Goal: Task Accomplishment & Management: Manage account settings

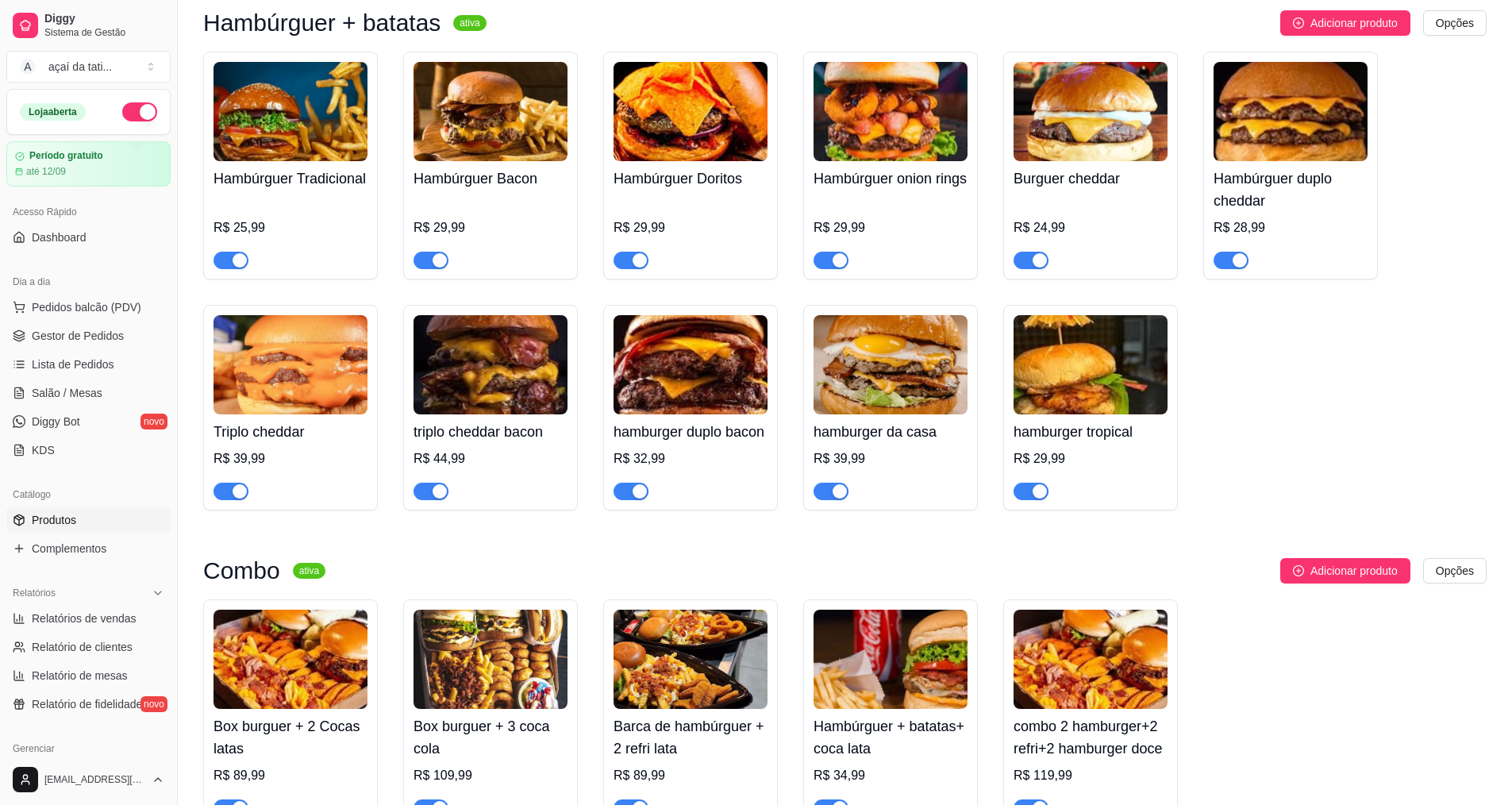
scroll to position [79, 0]
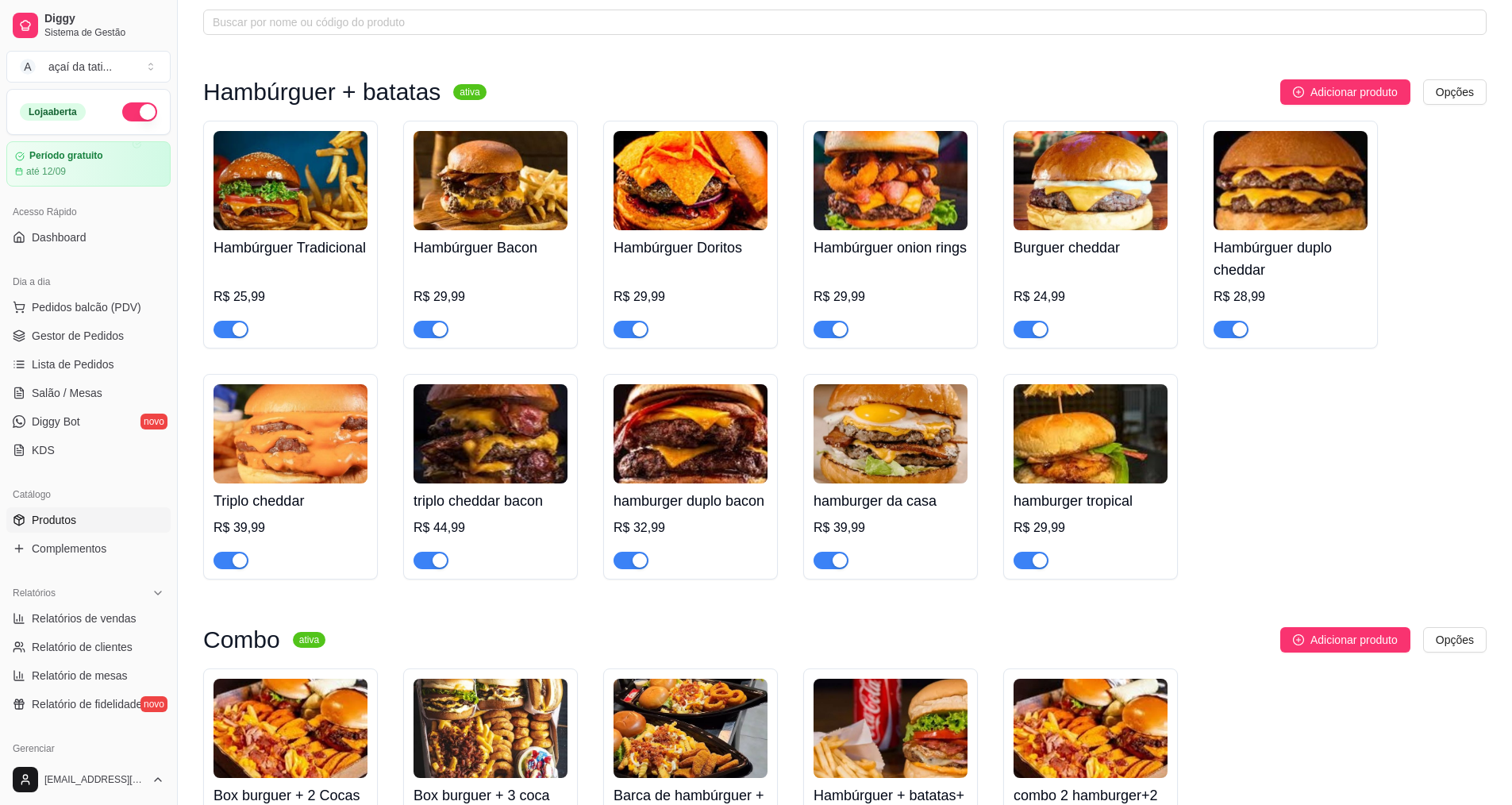
click at [1111, 511] on h4 "hamburger tropical" at bounding box center [1090, 501] width 154 height 22
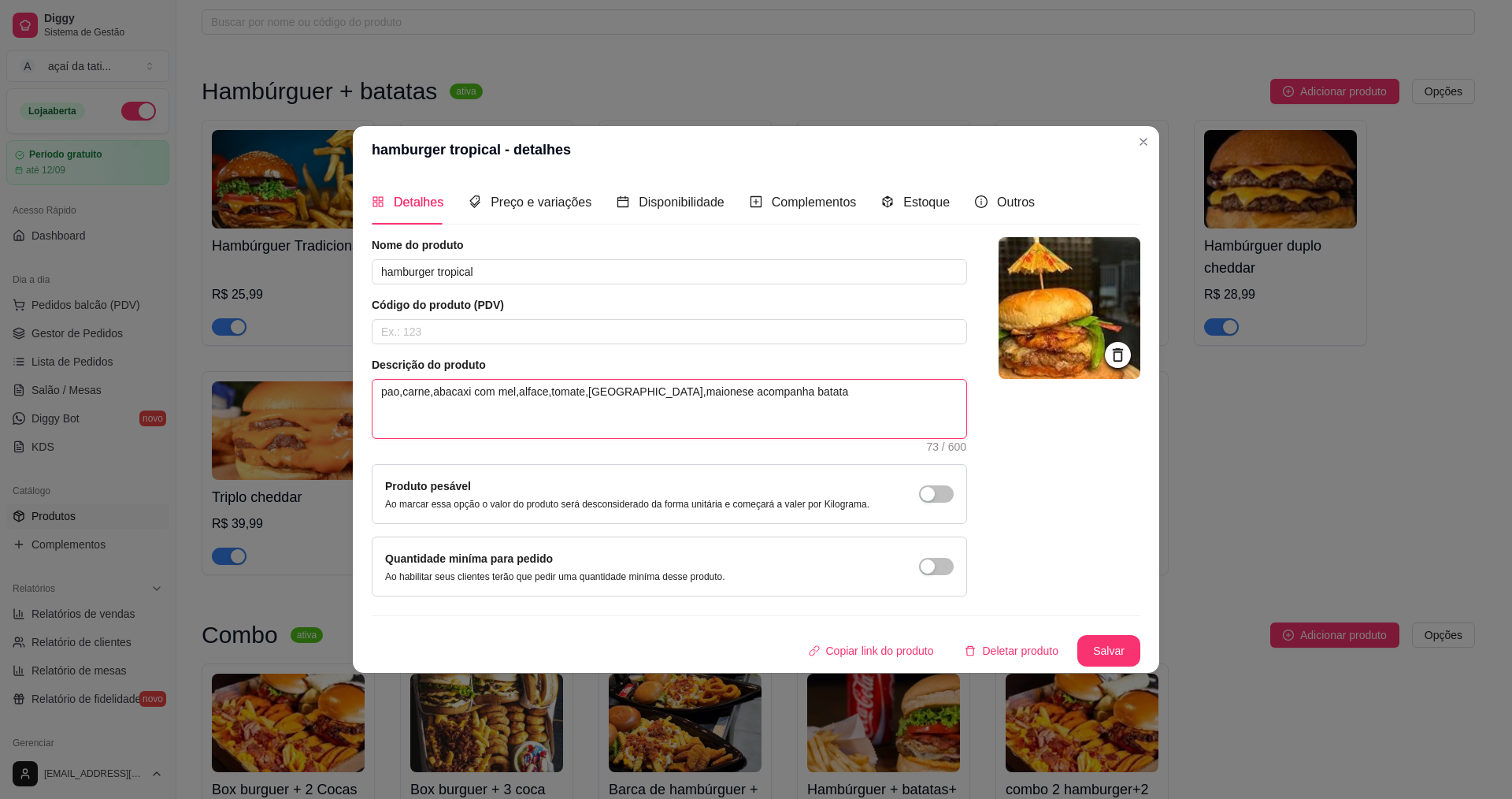
drag, startPoint x: 723, startPoint y: 401, endPoint x: 359, endPoint y: 387, distance: 364.3
click at [359, 387] on div "Detalhes Preço e variações Disponibilidade Complementos Estoque Outros Nome do …" at bounding box center [756, 423] width 806 height 500
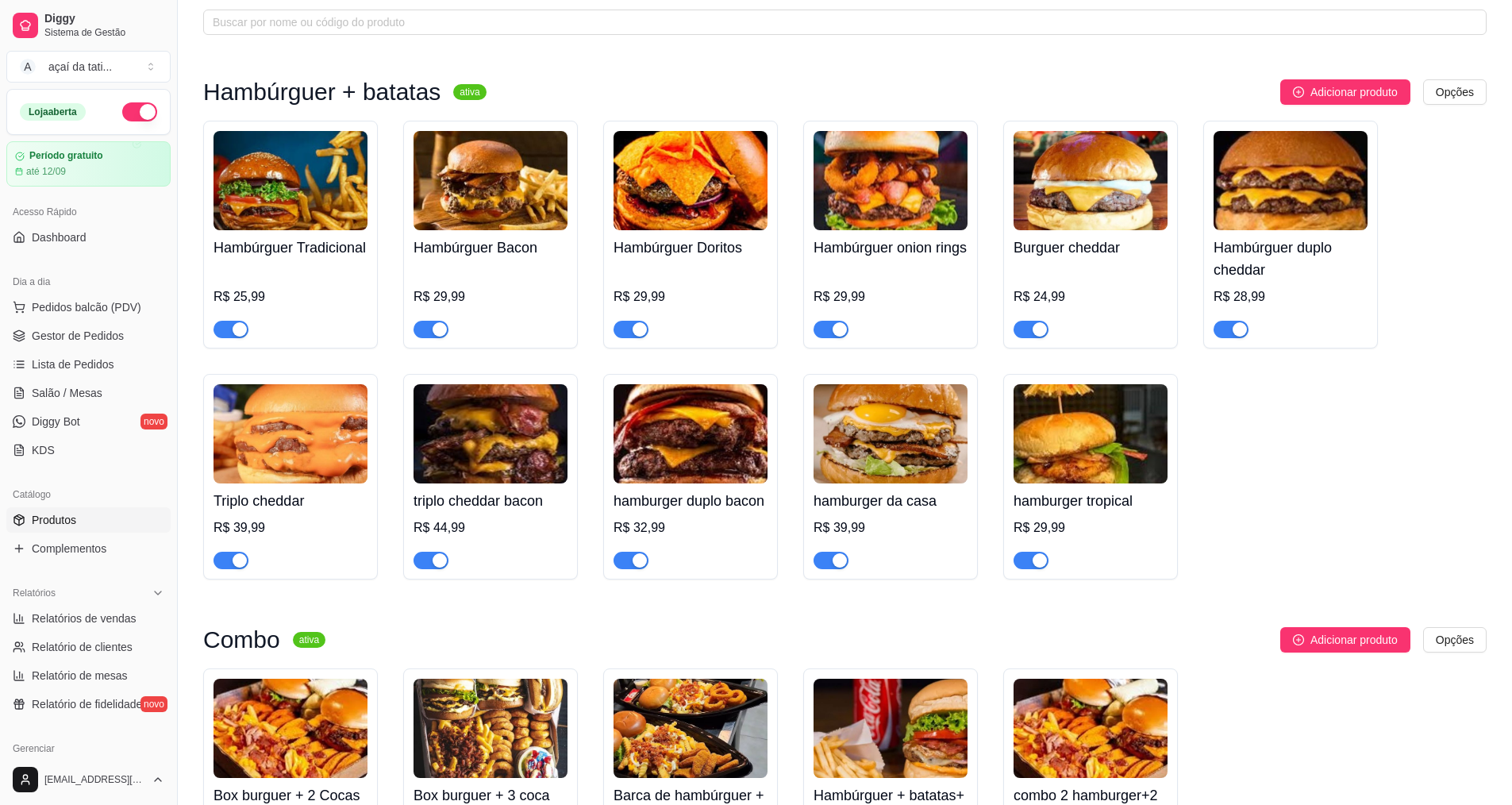
click at [895, 464] on img at bounding box center [890, 434] width 154 height 100
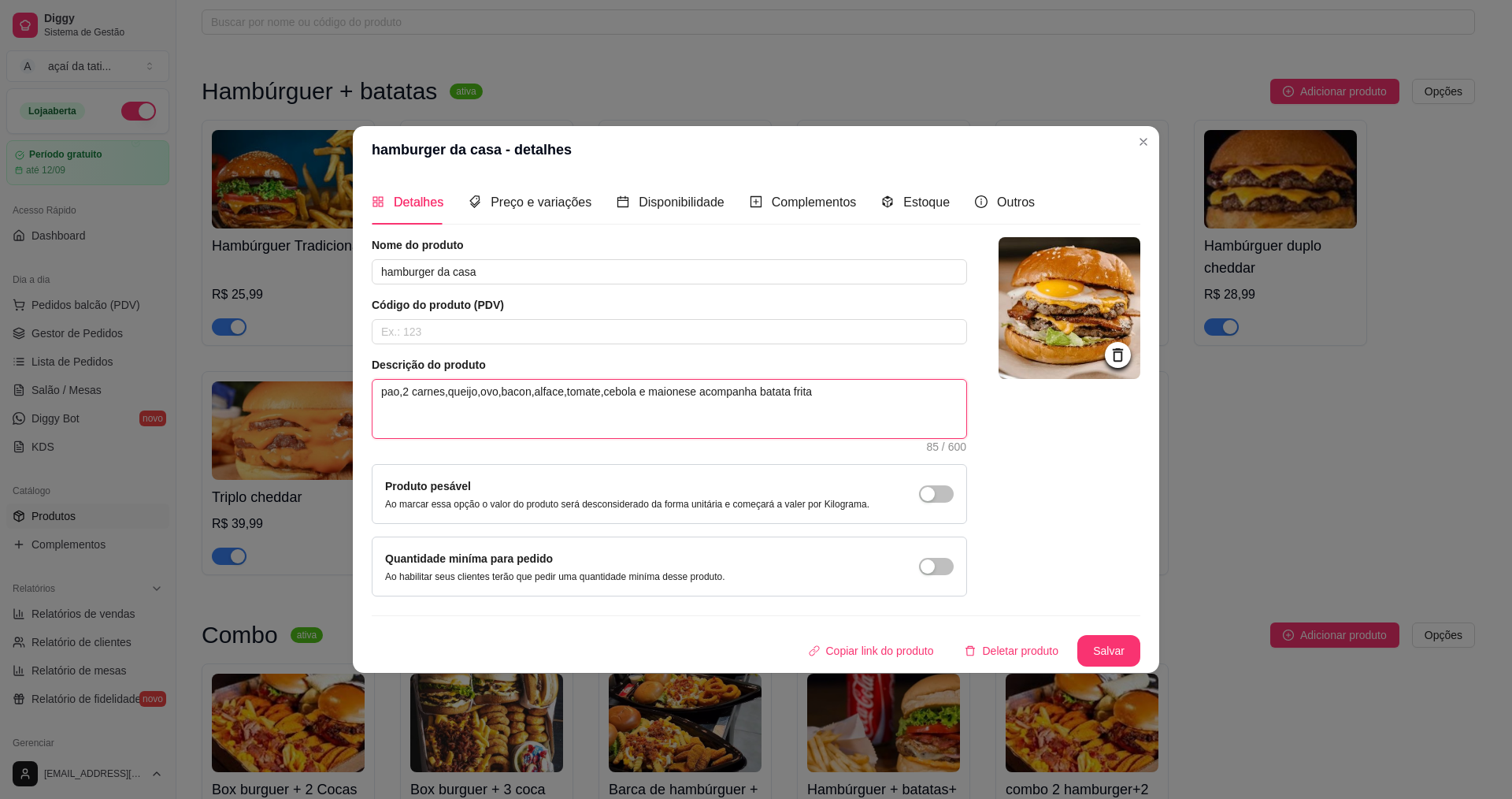
drag, startPoint x: 754, startPoint y: 384, endPoint x: 366, endPoint y: 398, distance: 388.3
click at [383, 393] on textarea "pao,2 carnes,queijo,ovo,bacon,alface,tomate,cebola e maionese acompanha batata …" at bounding box center [669, 409] width 594 height 59
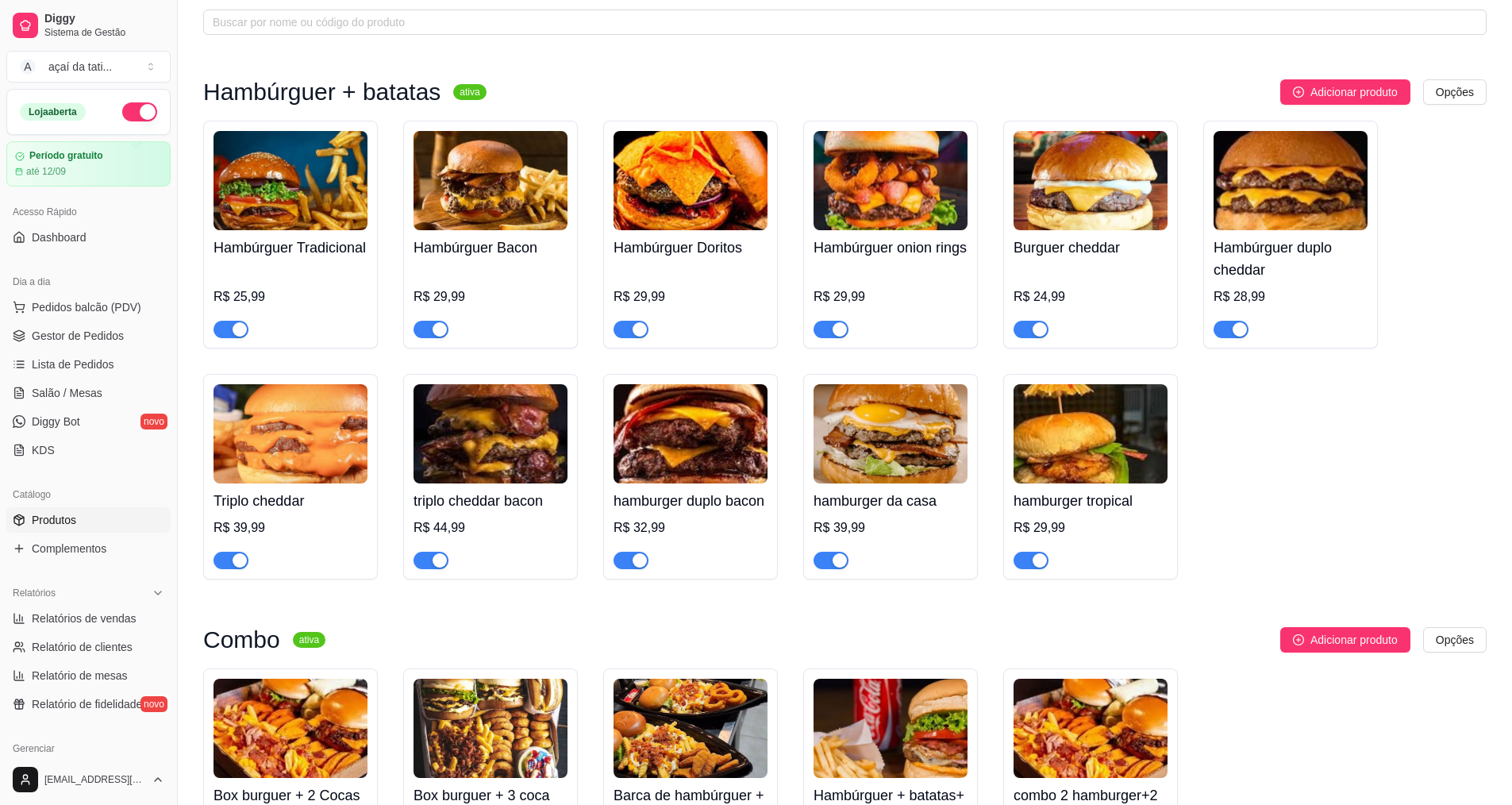
scroll to position [0, 0]
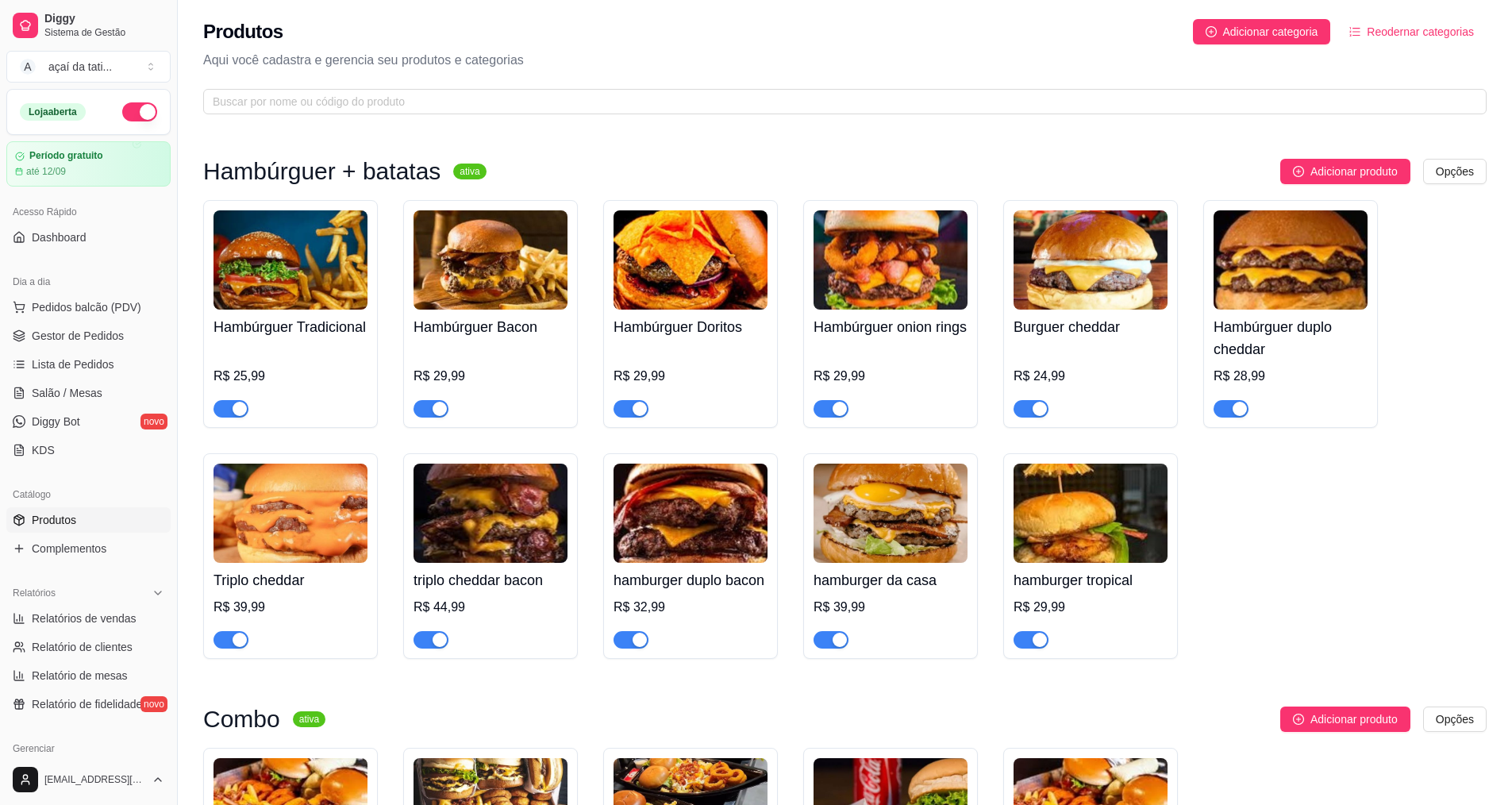
click at [531, 618] on div "R$ 44,99" at bounding box center [490, 622] width 154 height 51
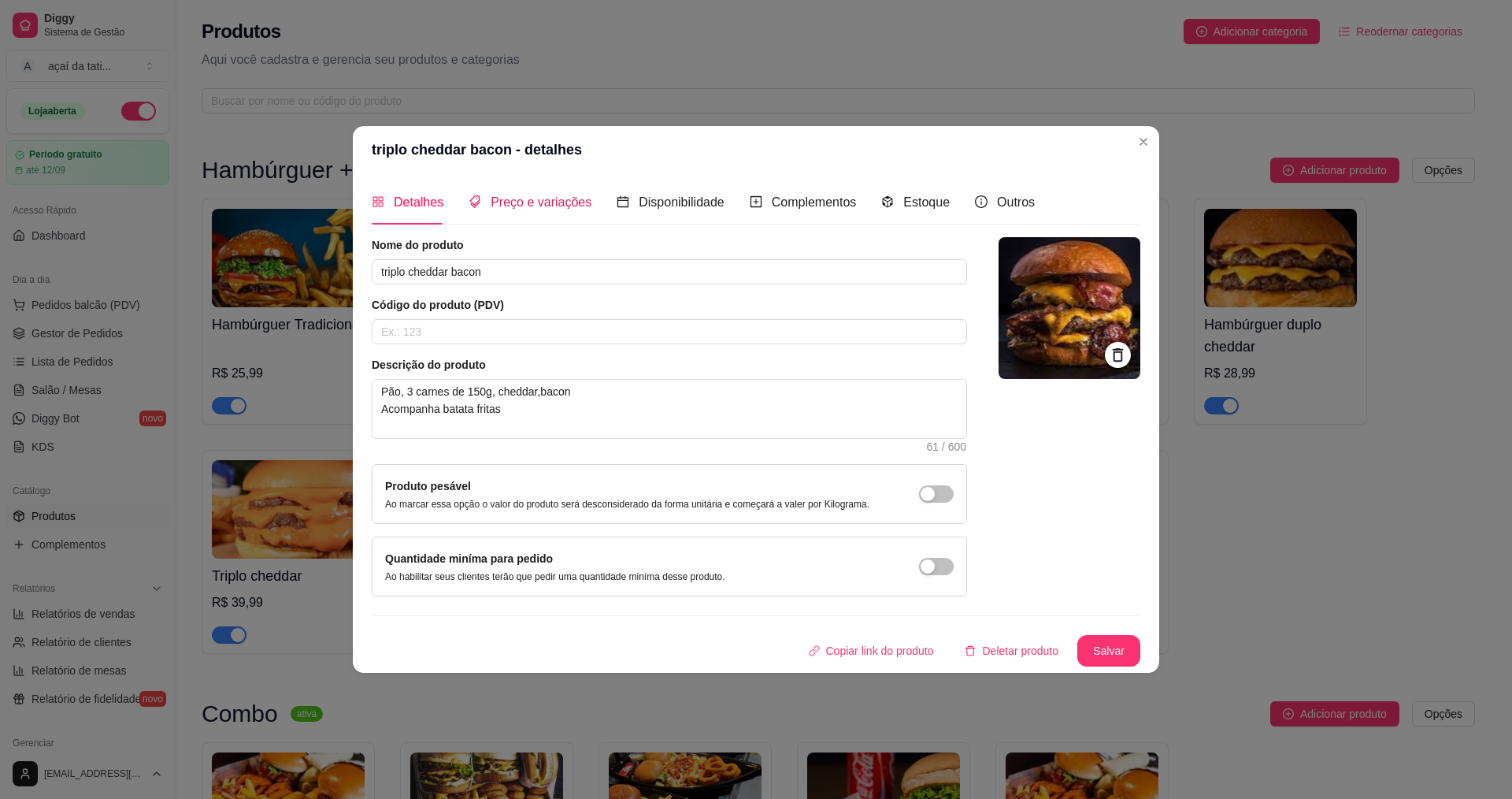
click at [556, 199] on span "Preço e variações" at bounding box center [541, 201] width 101 height 14
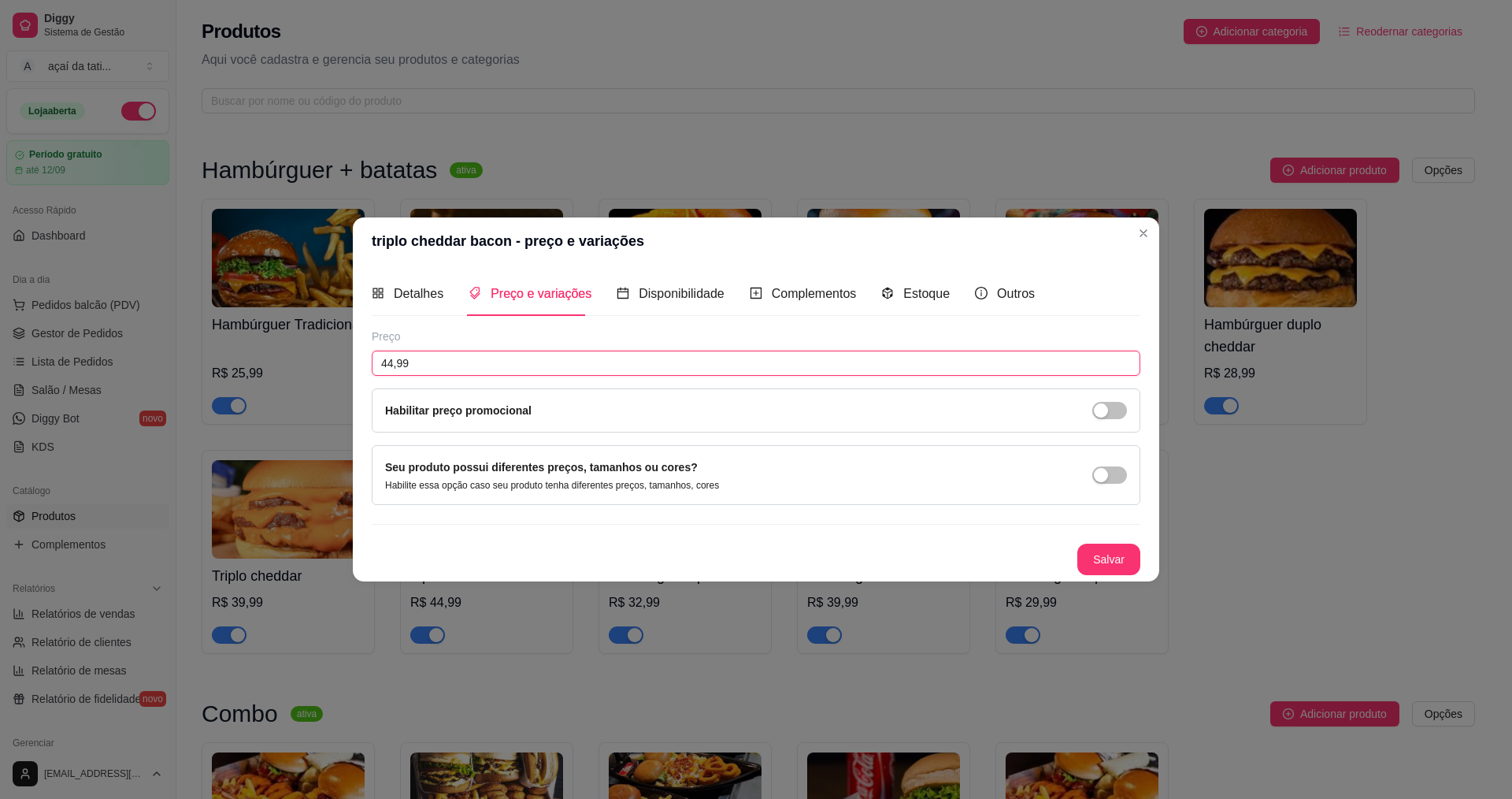
click at [394, 361] on input "44,99" at bounding box center [756, 363] width 769 height 26
click at [394, 361] on input "44,99" at bounding box center [756, 363] width 769 height 26
type input "42,99"
click at [1099, 558] on button "Salvar" at bounding box center [1108, 559] width 63 height 31
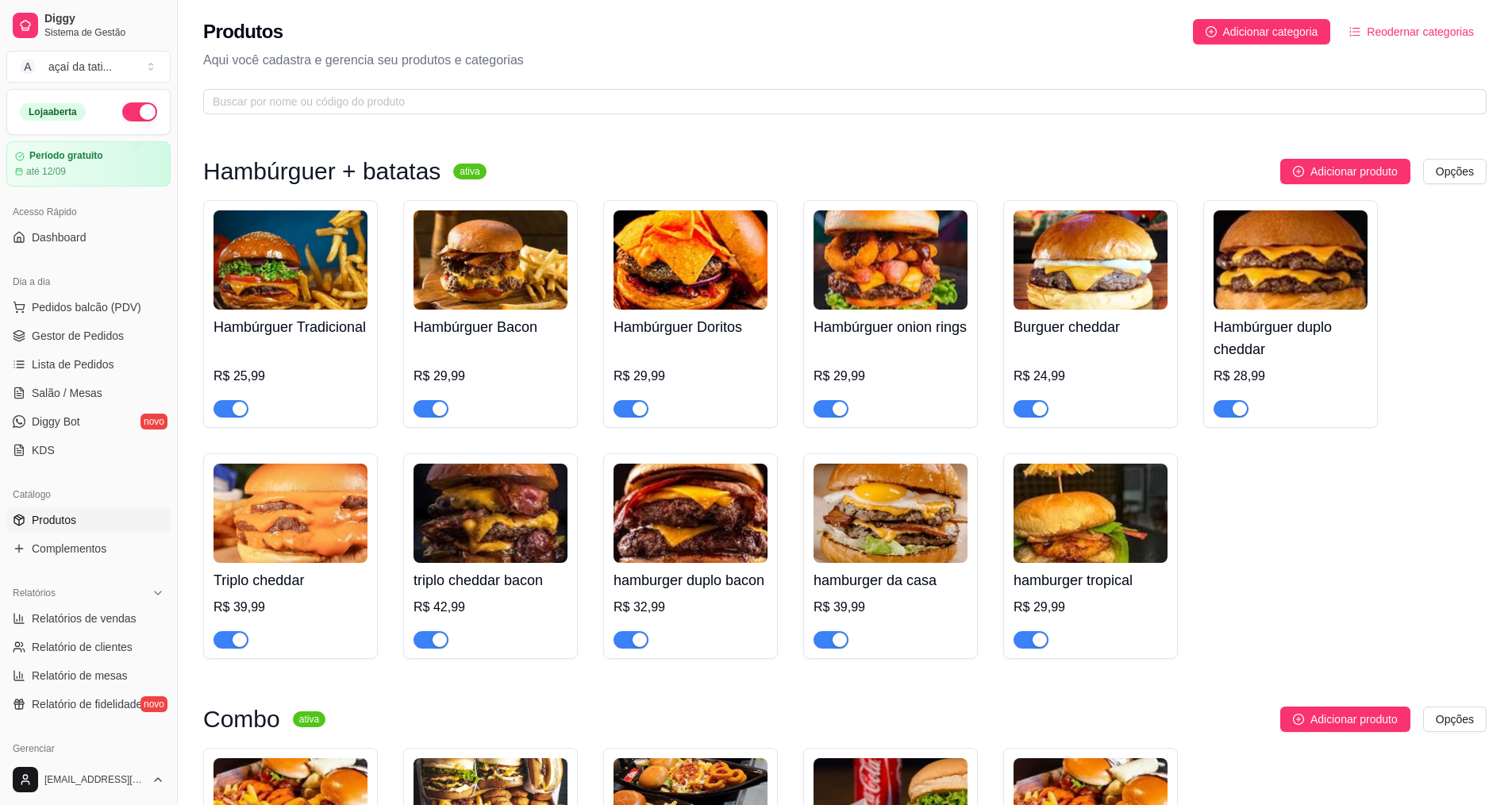
click at [732, 591] on h4 "hamburger duplo bacon" at bounding box center [690, 580] width 154 height 22
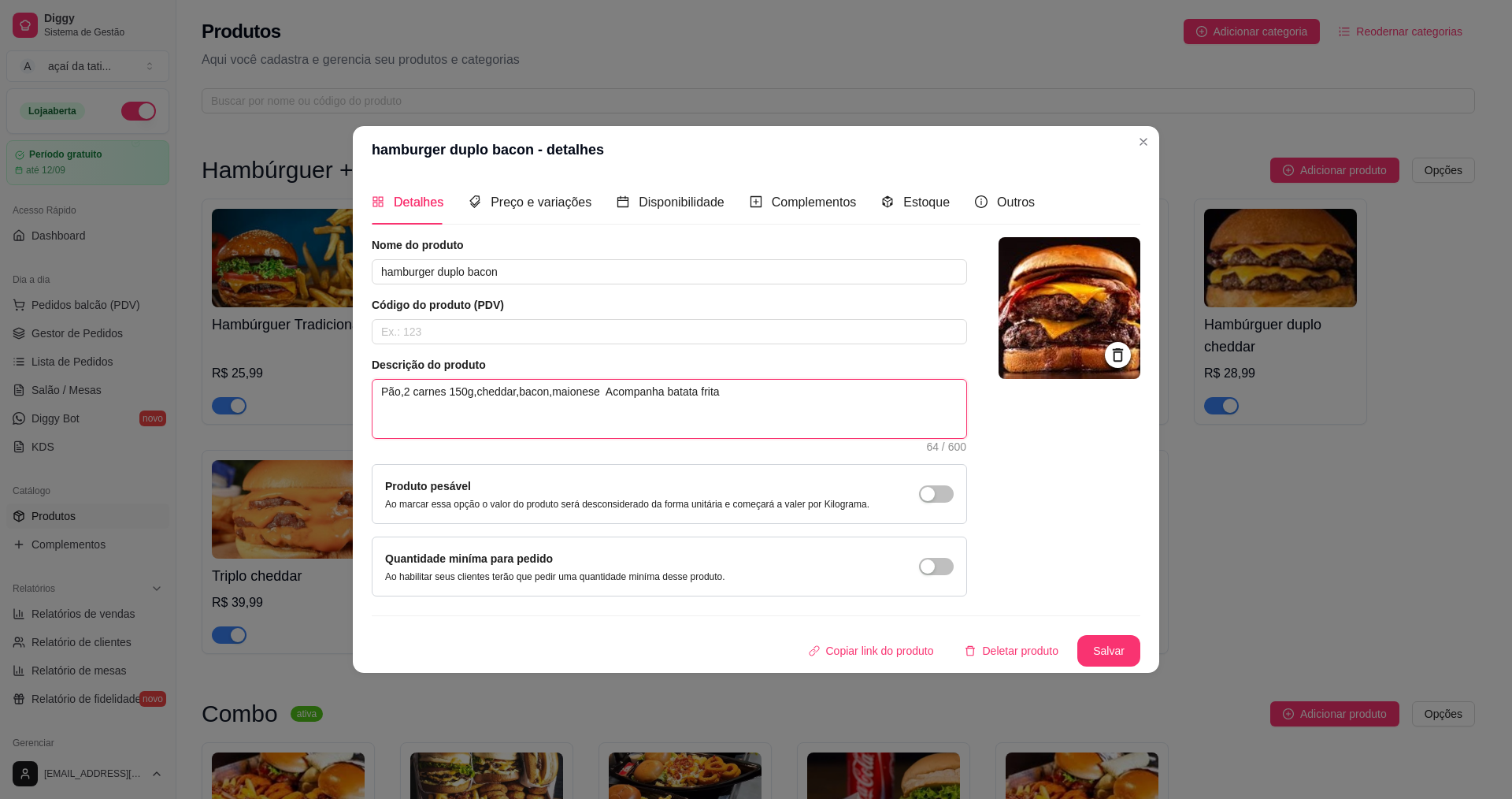
drag, startPoint x: 750, startPoint y: 393, endPoint x: 348, endPoint y: 374, distance: 402.4
click at [348, 374] on div "hamburger duplo bacon - detalhes Detalhes Preço e variações Disponibilidade Com…" at bounding box center [756, 399] width 1512 height 799
click at [360, 653] on div "Detalhes Preço e variações Disponibilidade Complementos Estoque Outros Nome do …" at bounding box center [756, 423] width 806 height 500
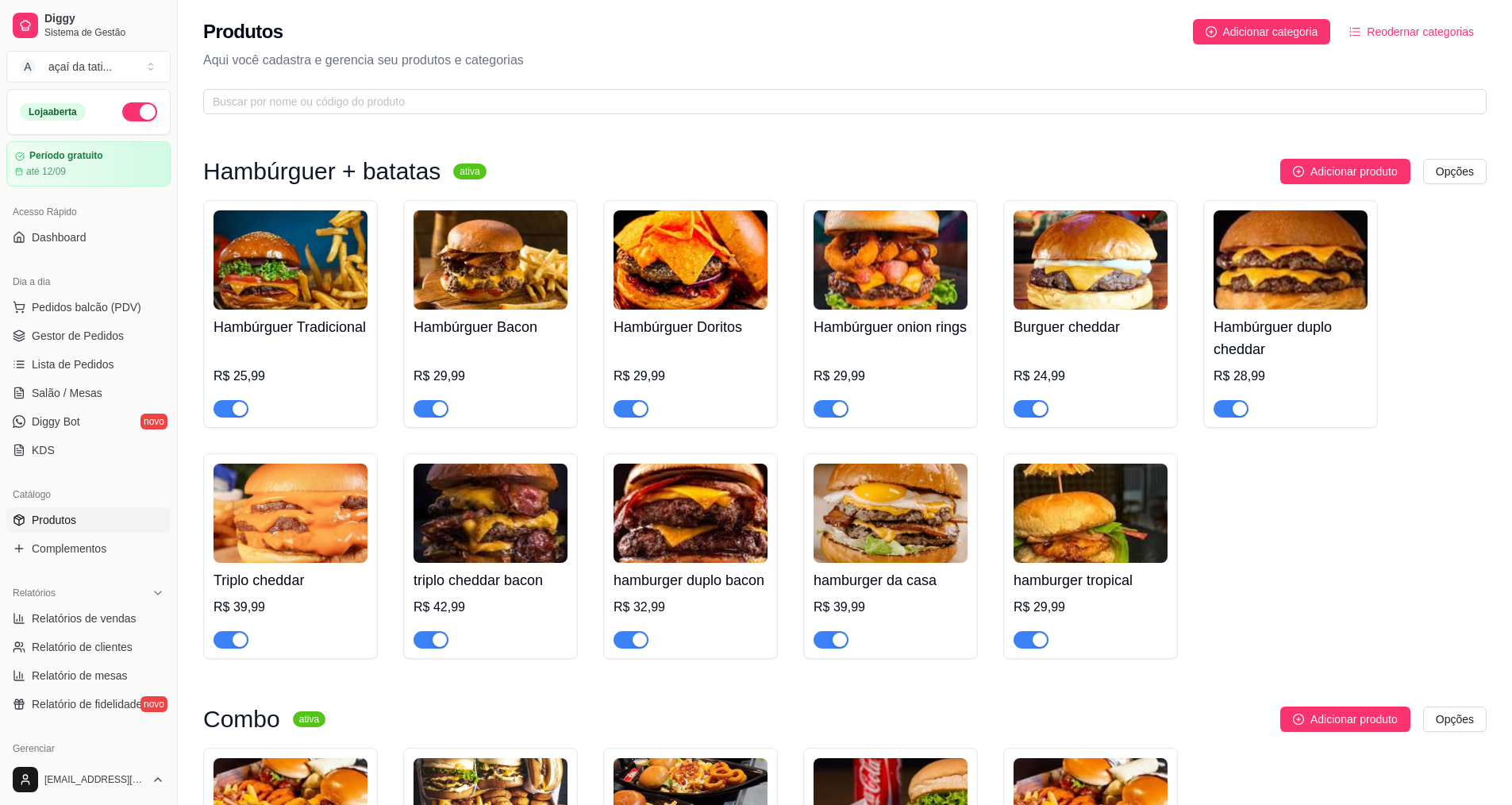
click at [517, 587] on h4 "triplo cheddar bacon" at bounding box center [490, 580] width 154 height 22
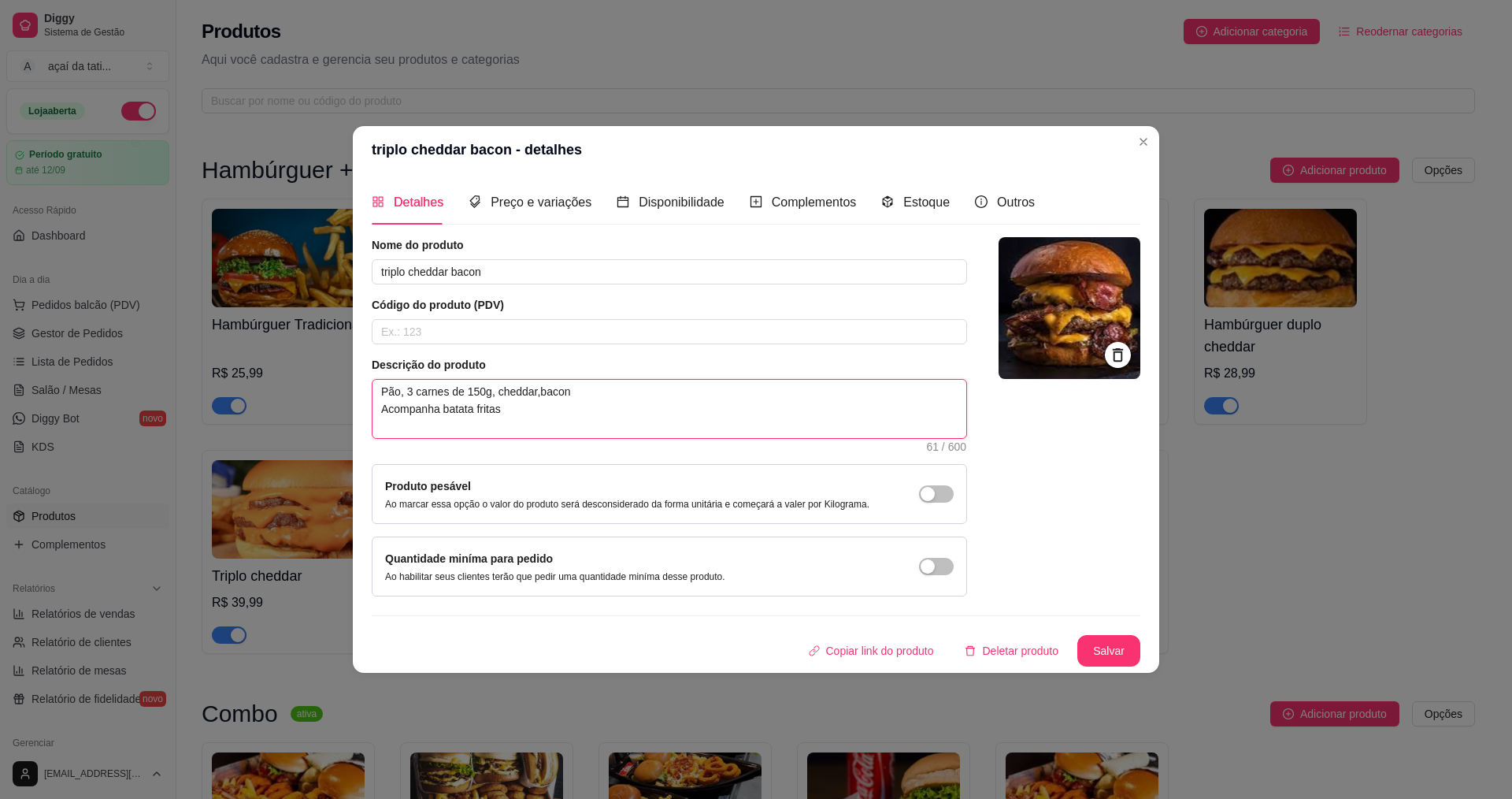
drag, startPoint x: 551, startPoint y: 417, endPoint x: 366, endPoint y: 392, distance: 186.7
click at [371, 392] on div "Detalhes Preço e variações Disponibilidade Complementos Estoque Outros Nome do …" at bounding box center [756, 423] width 806 height 500
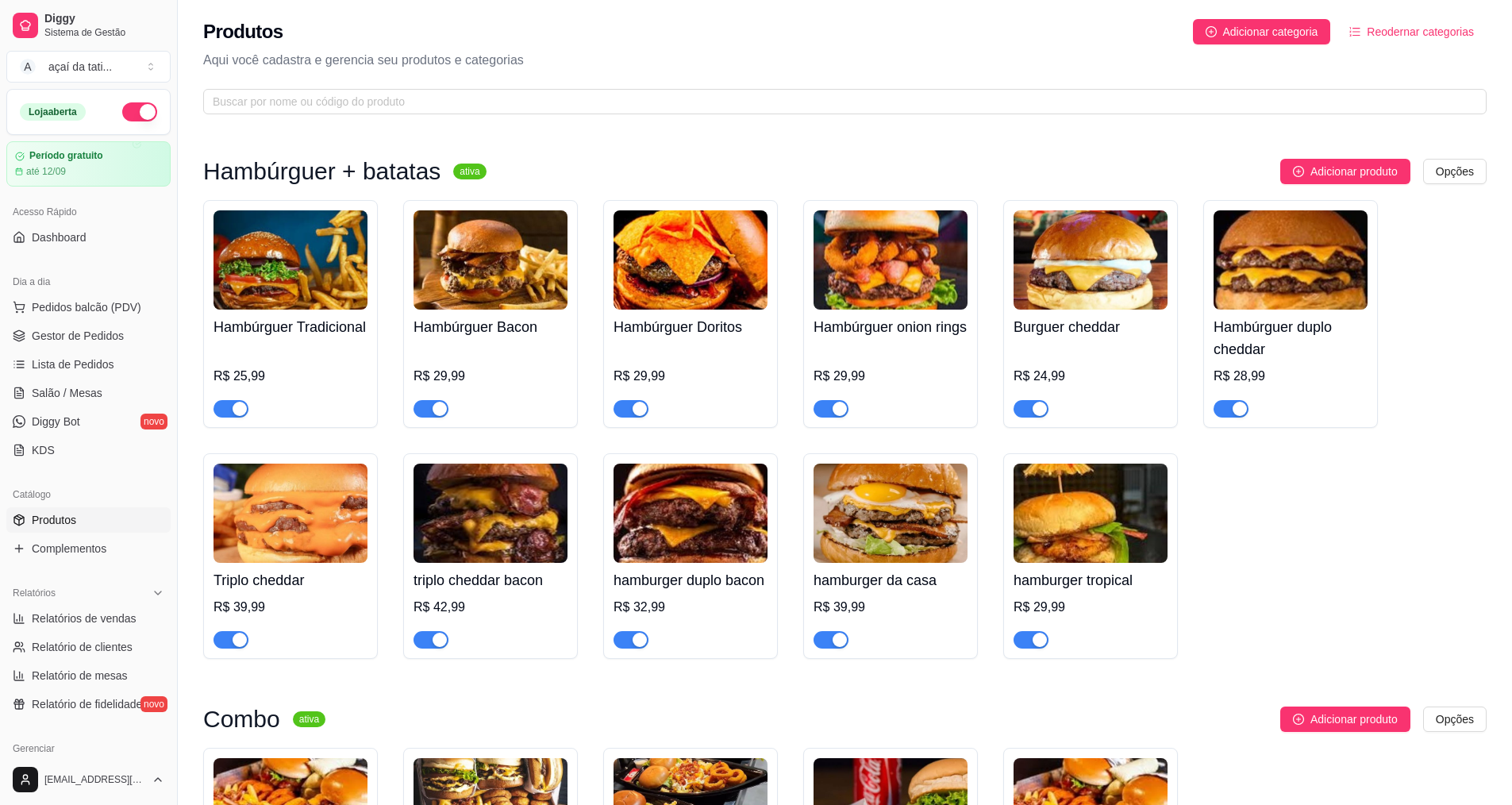
click at [308, 609] on div "R$ 39,99" at bounding box center [290, 622] width 154 height 51
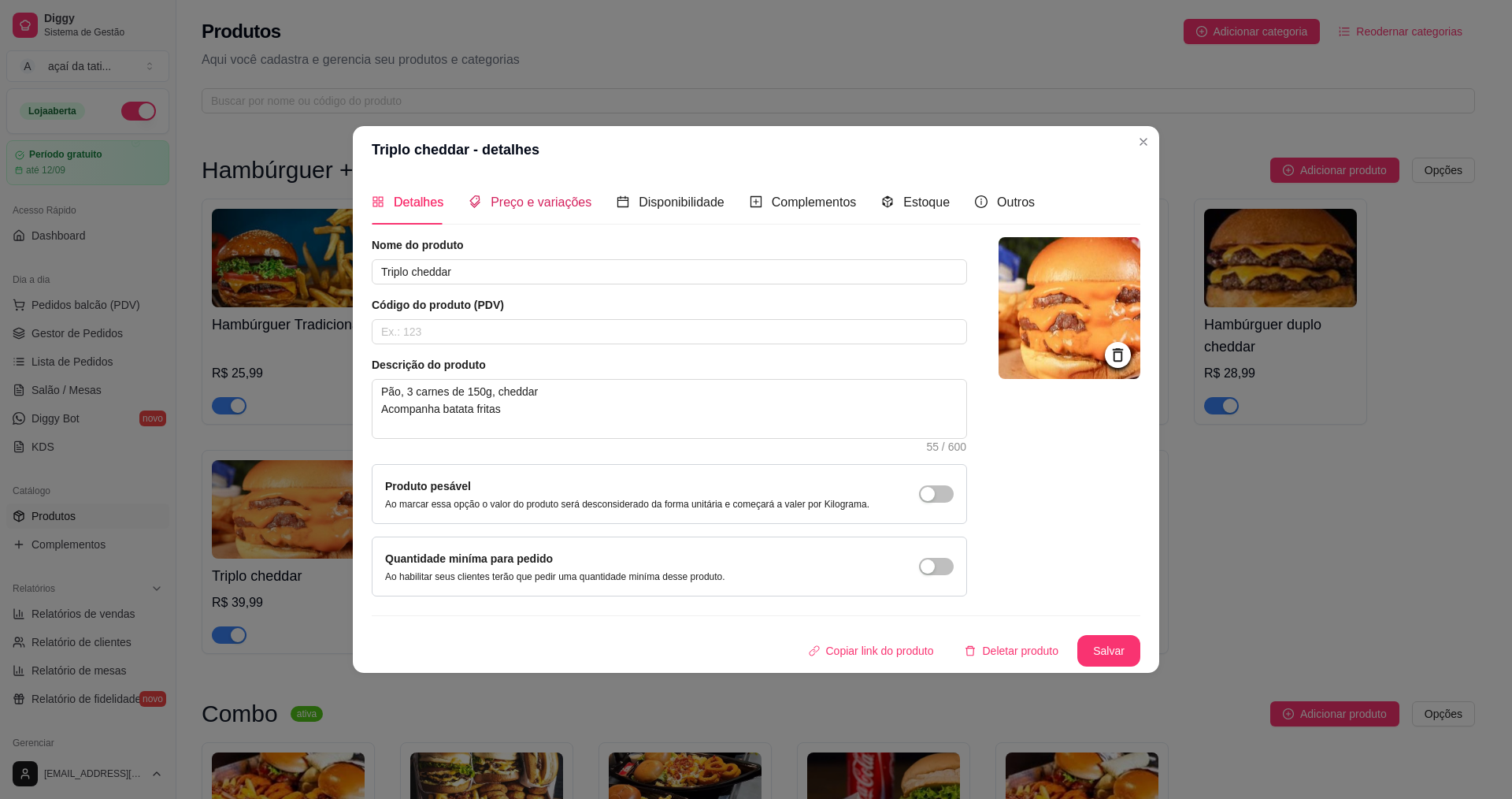
click at [540, 197] on span "Preço e variações" at bounding box center [541, 201] width 101 height 14
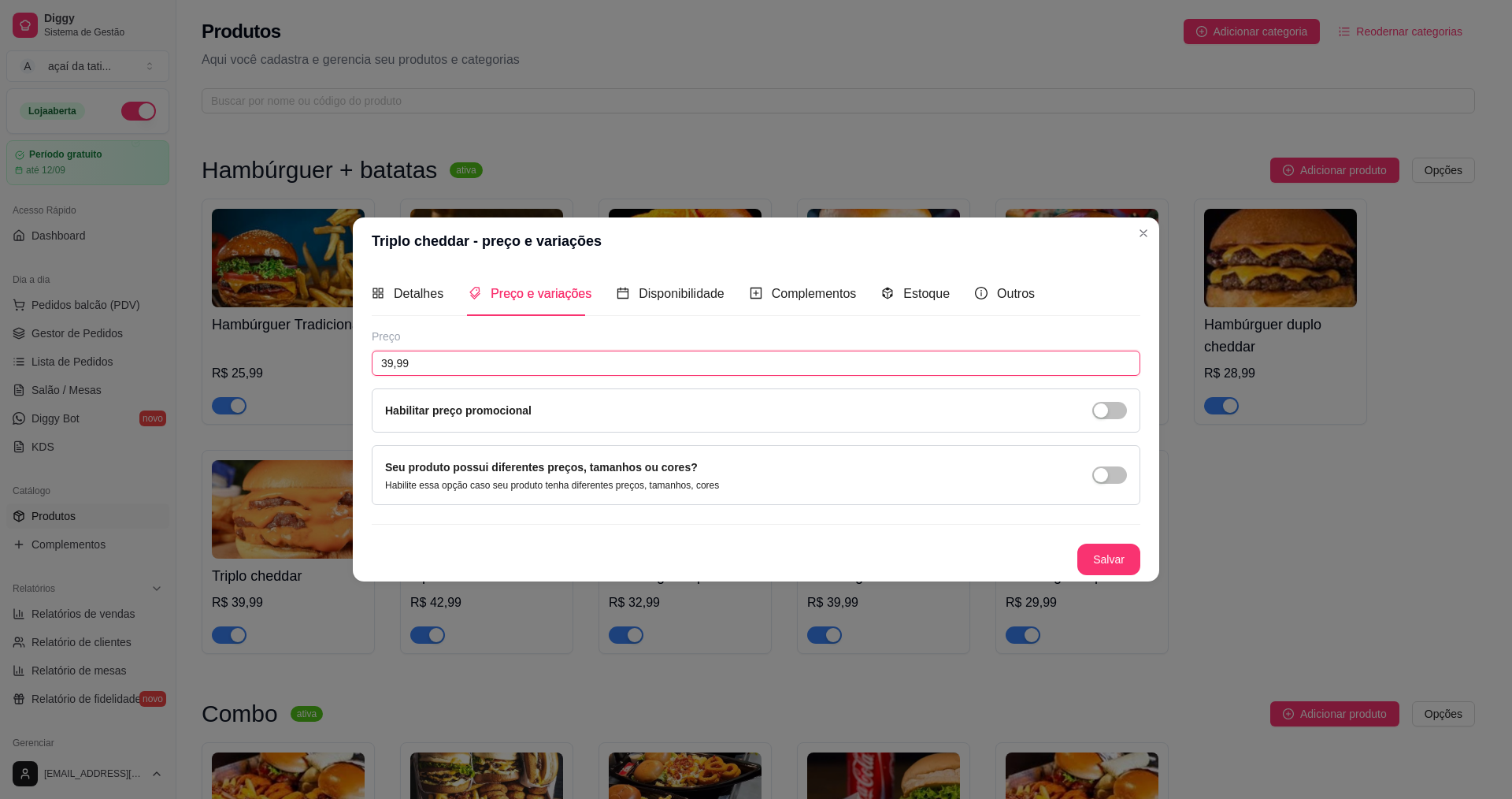
click at [393, 362] on input "39,99" at bounding box center [756, 363] width 769 height 26
type input "36,99"
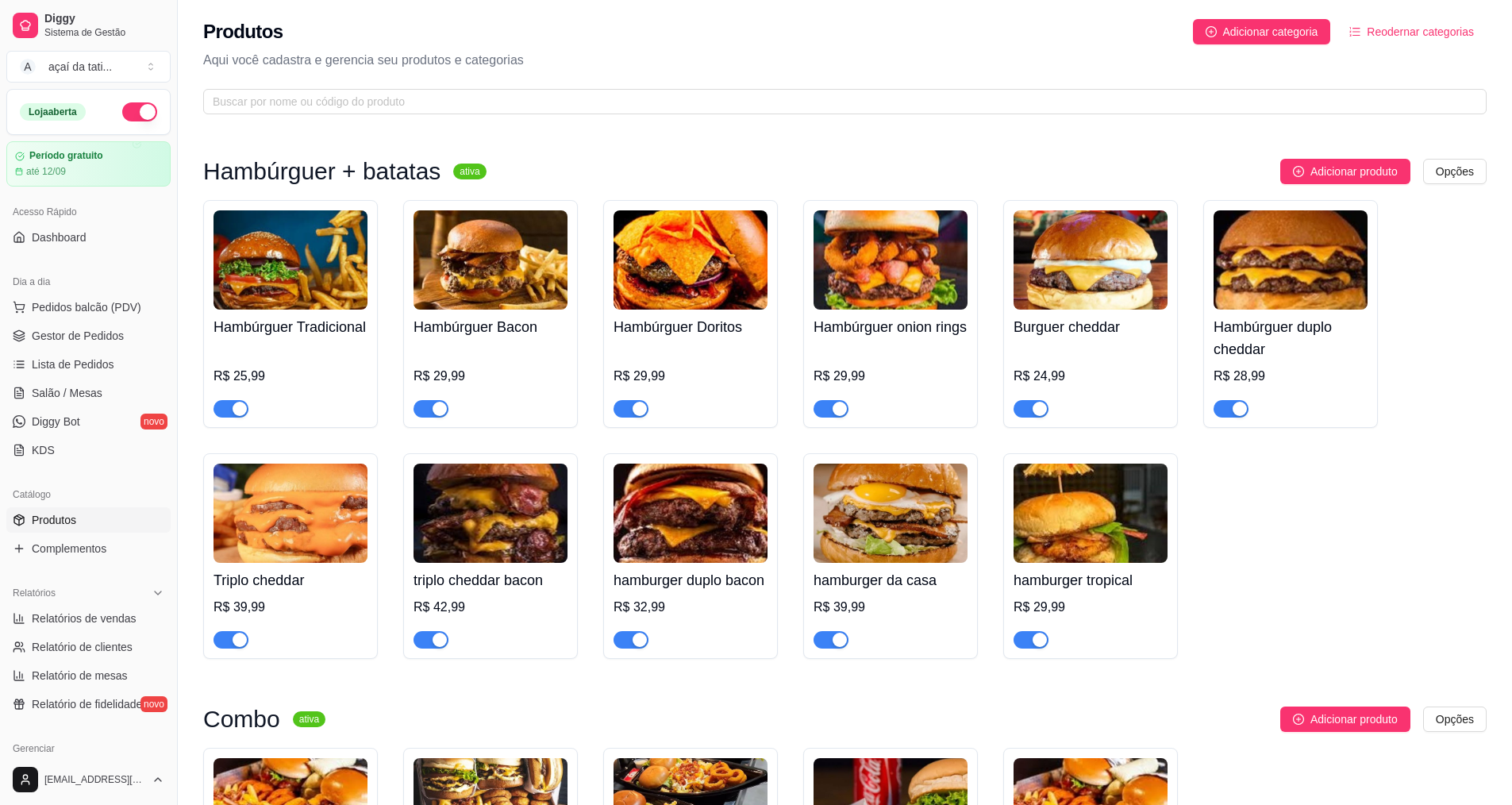
click at [310, 617] on div "R$ 39,99" at bounding box center [290, 607] width 154 height 19
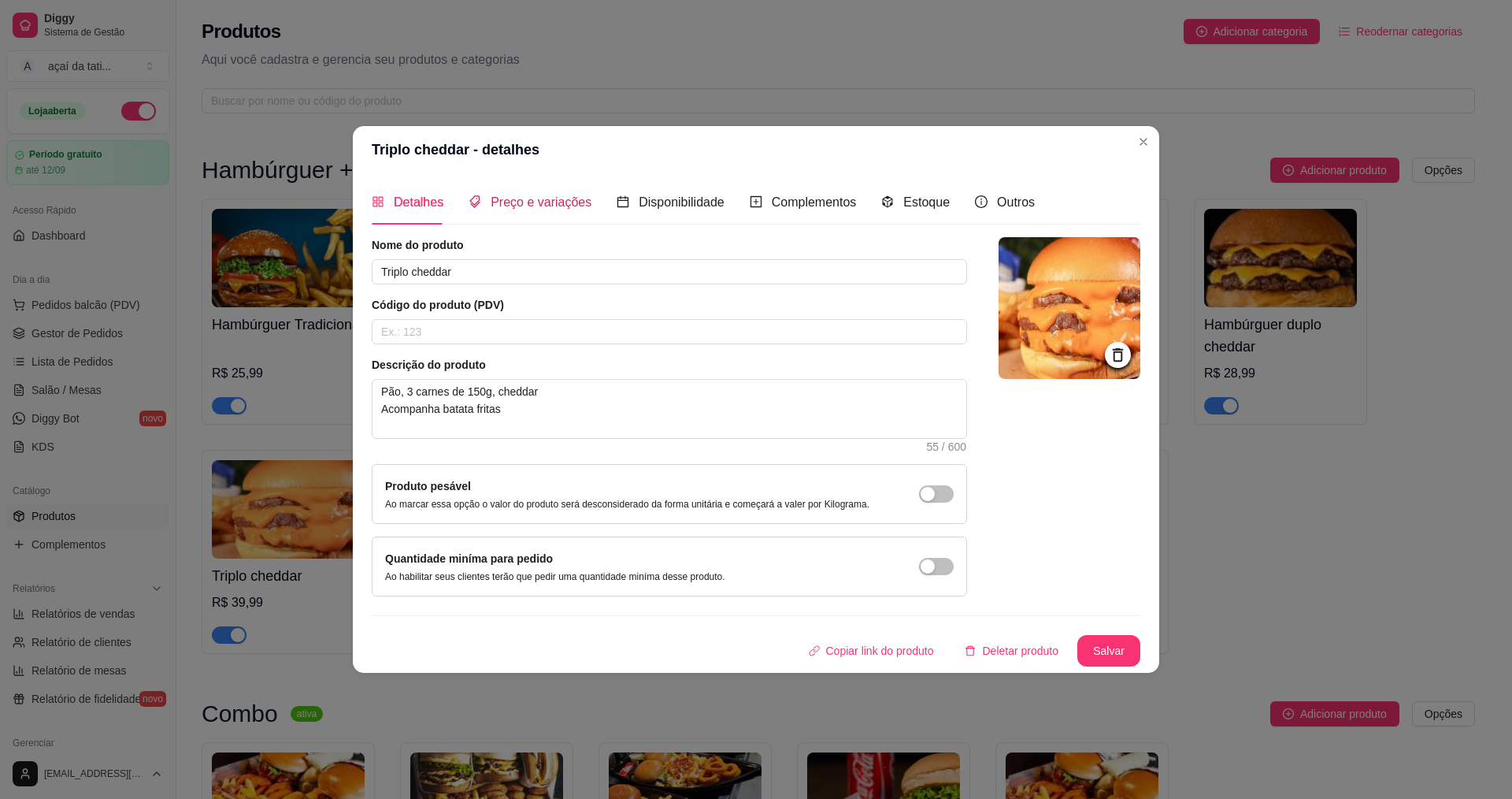
drag, startPoint x: 539, startPoint y: 200, endPoint x: 494, endPoint y: 276, distance: 88.3
click at [539, 200] on span "Preço e variações" at bounding box center [541, 201] width 101 height 14
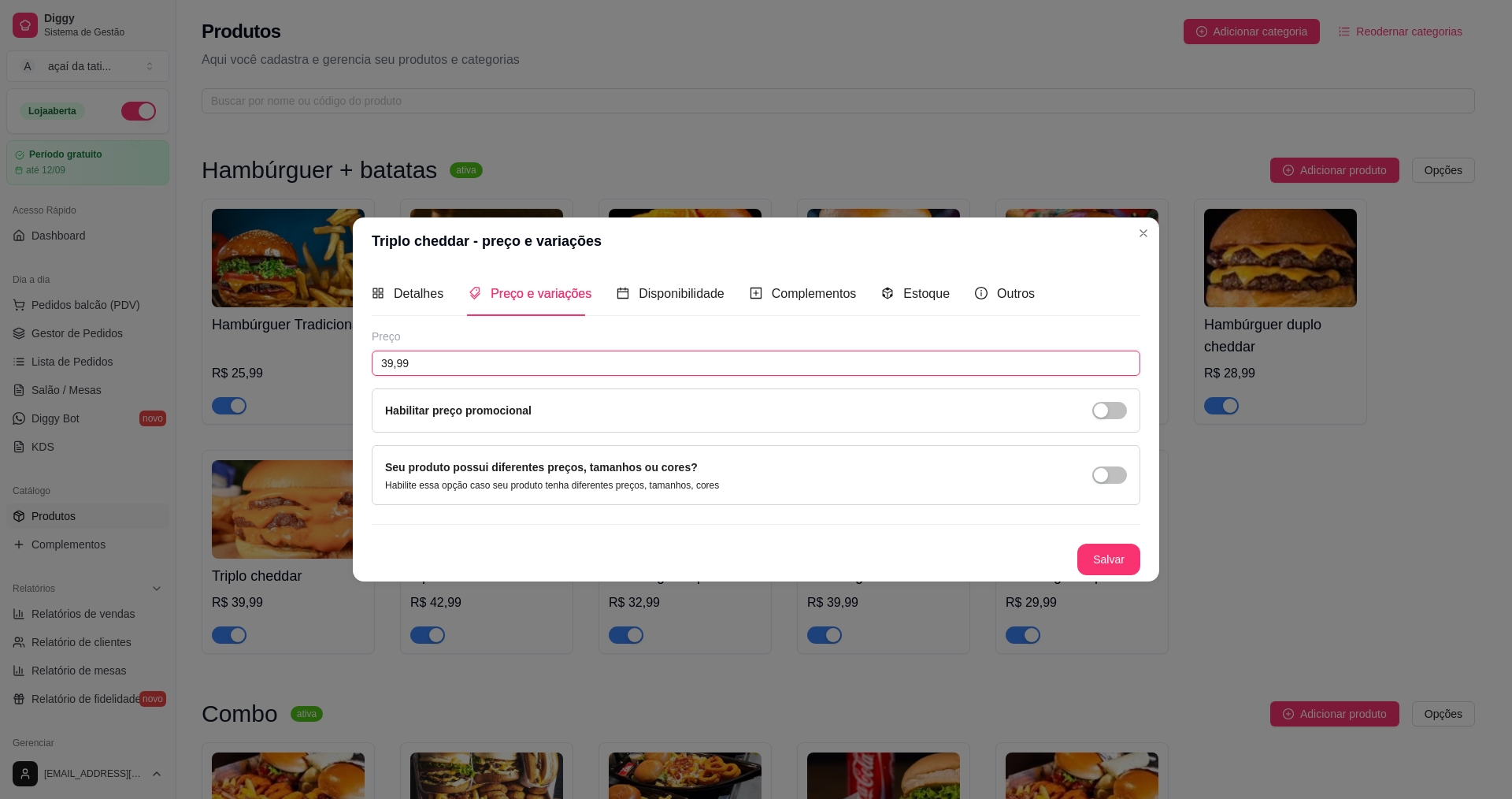
click at [393, 361] on input "39,99" at bounding box center [756, 363] width 769 height 26
type input "36,99"
click at [1121, 567] on button "Salvar" at bounding box center [1108, 559] width 63 height 31
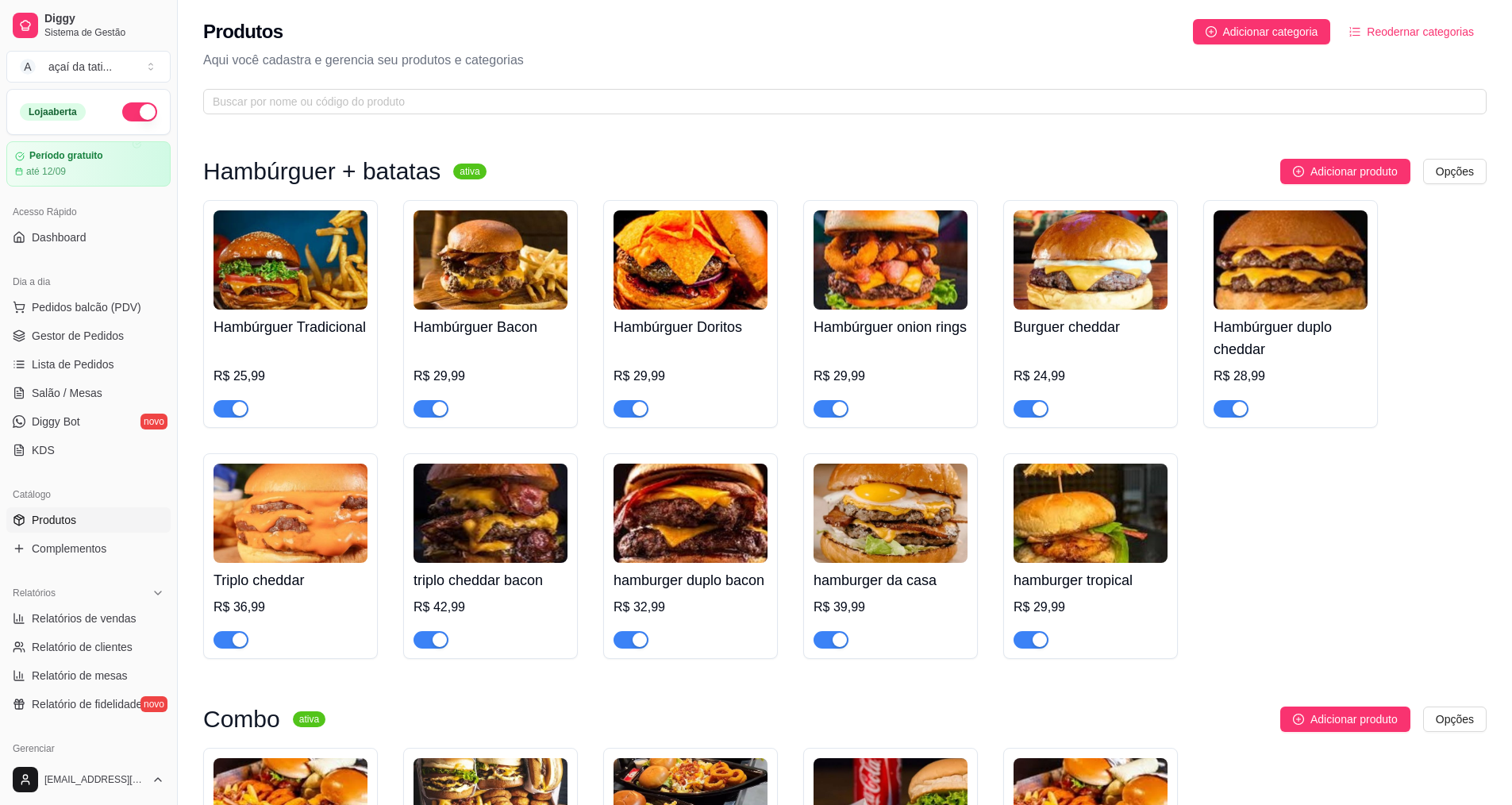
click at [552, 617] on div "R$ 42,99" at bounding box center [490, 607] width 154 height 19
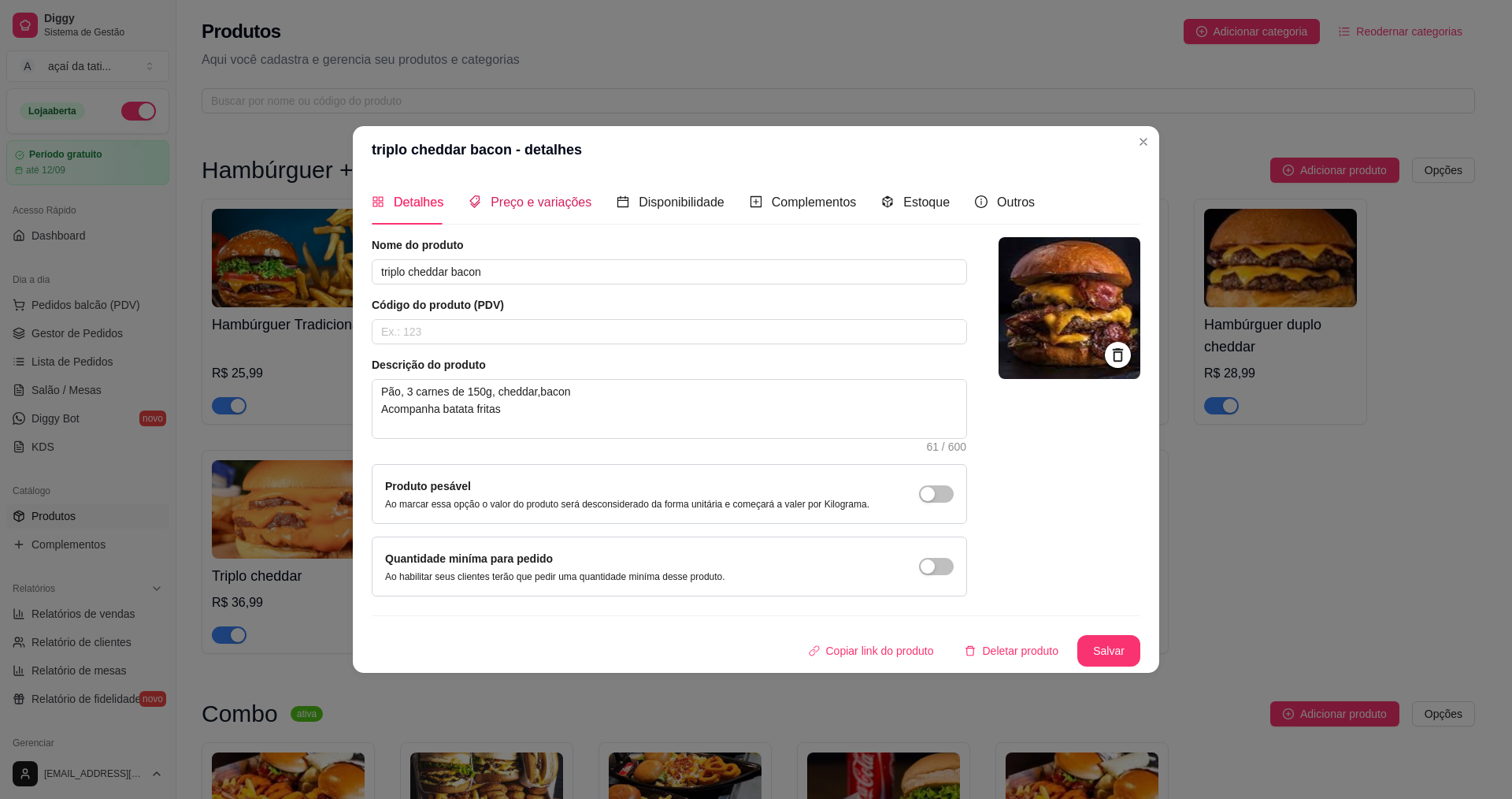
click at [561, 195] on span "Preço e variações" at bounding box center [541, 201] width 101 height 14
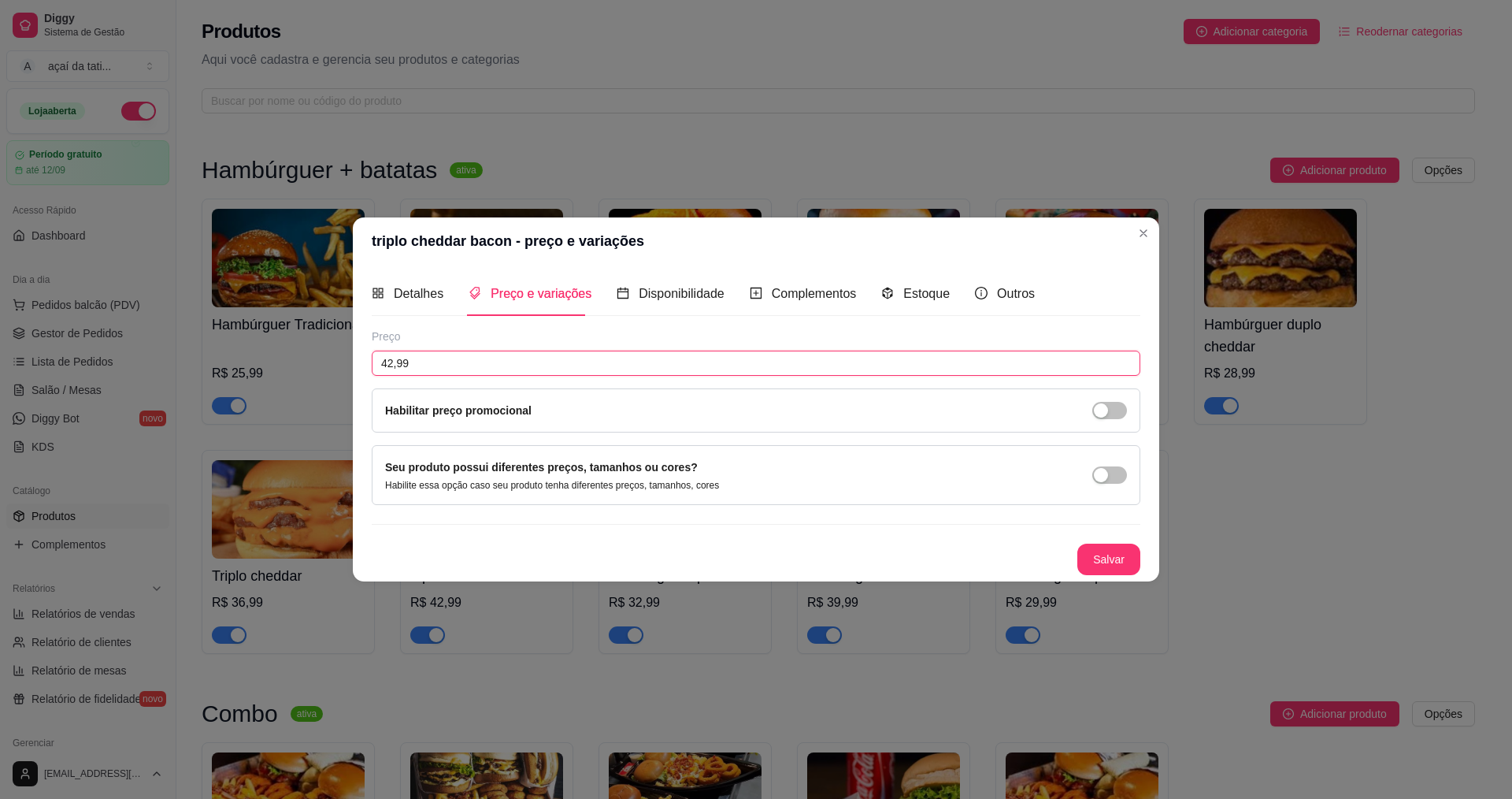
drag, startPoint x: 463, startPoint y: 372, endPoint x: 343, endPoint y: 372, distance: 120.0
click at [344, 372] on div "triplo cheddar bacon - preço e variações Detalhes Preço e variações Disponibili…" at bounding box center [756, 399] width 1512 height 799
type input "39,99"
click at [1096, 554] on button "Salvar" at bounding box center [1108, 559] width 63 height 31
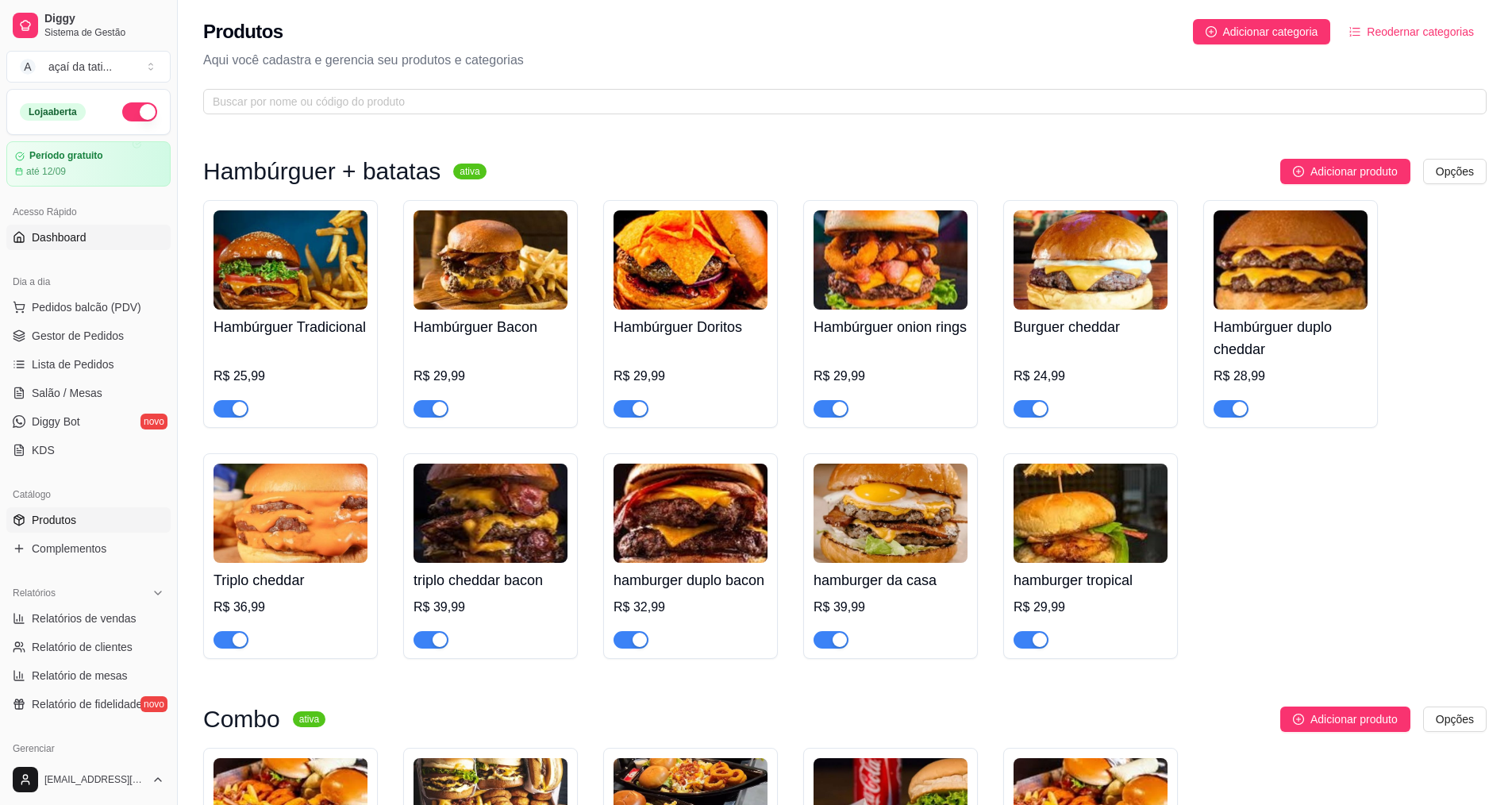
click at [63, 230] on span "Dashboard" at bounding box center [58, 237] width 54 height 16
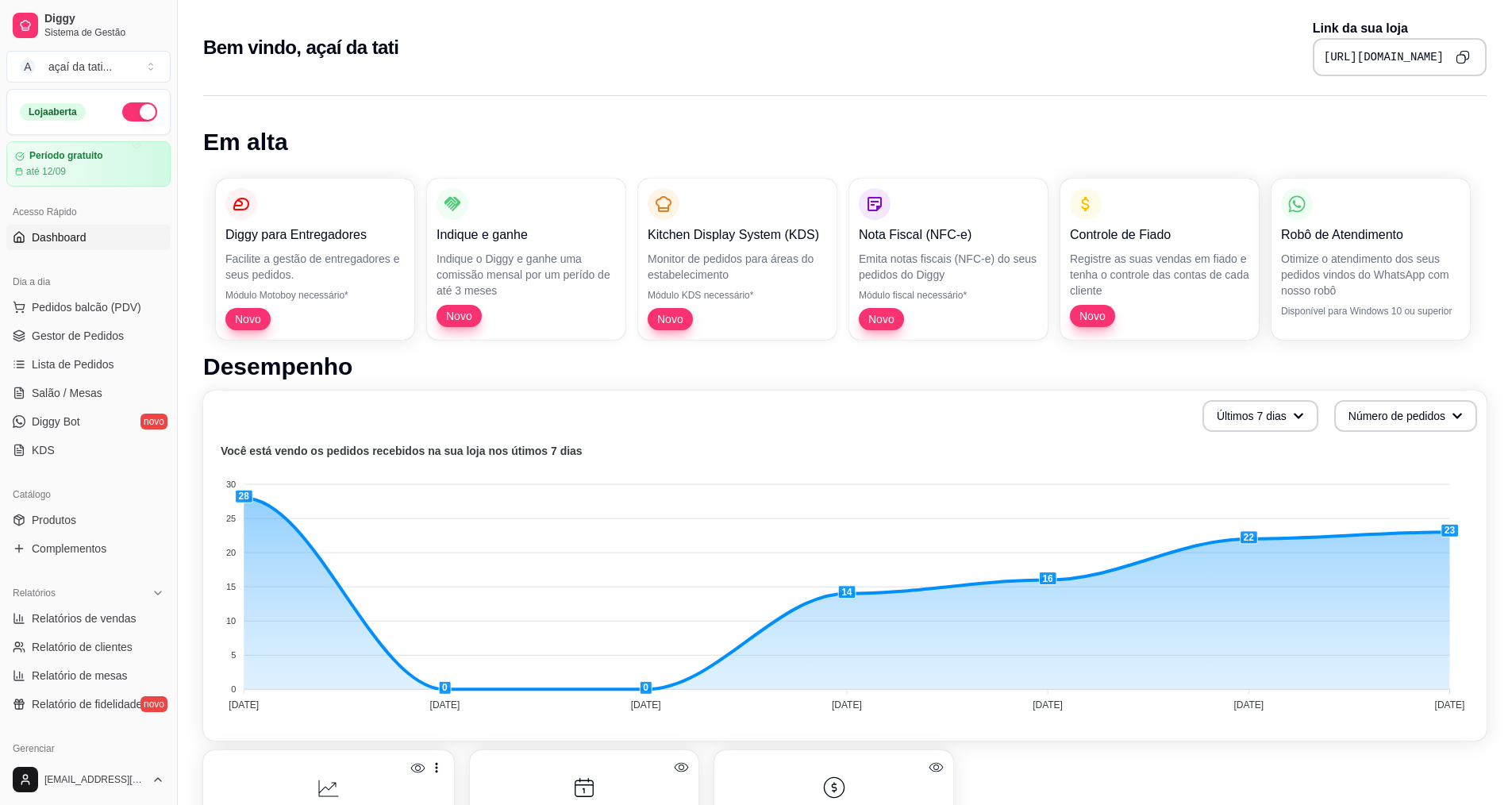
drag, startPoint x: 1321, startPoint y: 136, endPoint x: 1353, endPoint y: 112, distance: 40.0
click at [100, 310] on span "Pedidos balcão (PDV)" at bounding box center [86, 306] width 110 height 16
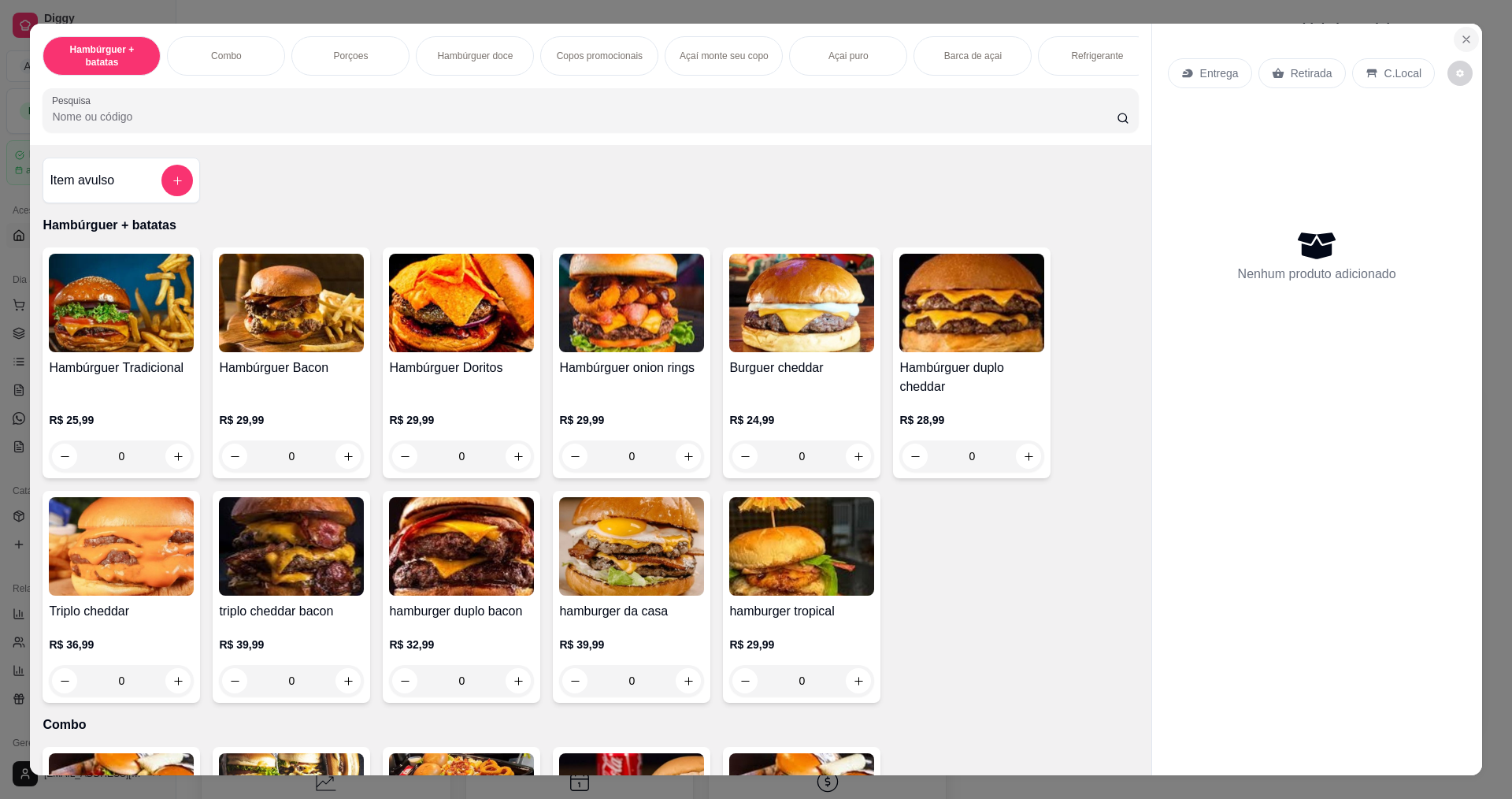
click at [1466, 35] on icon "Close" at bounding box center [1466, 39] width 13 height 13
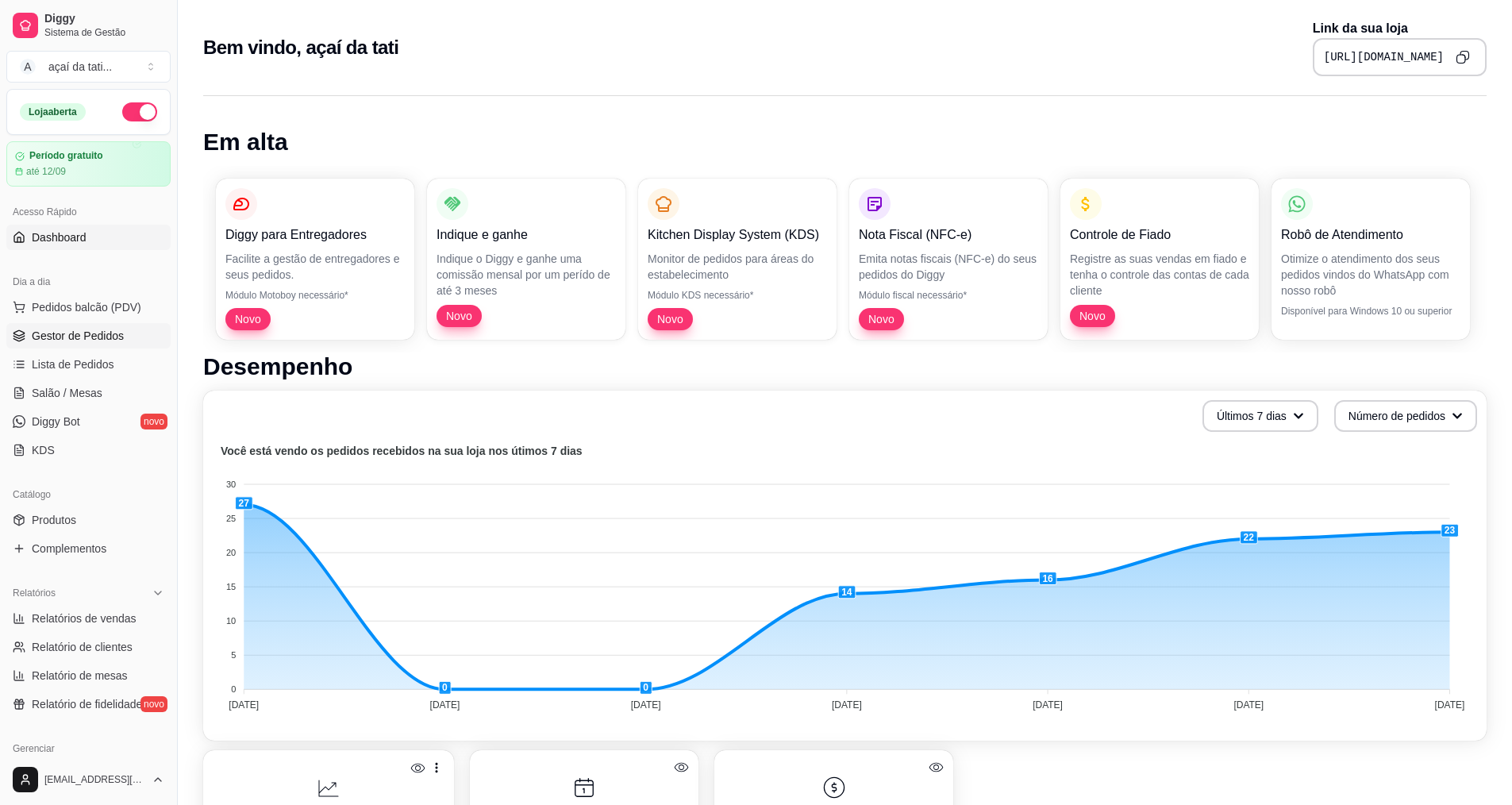
click at [80, 332] on span "Gestor de Pedidos" at bounding box center [77, 335] width 92 height 16
